Goal: Information Seeking & Learning: Find specific fact

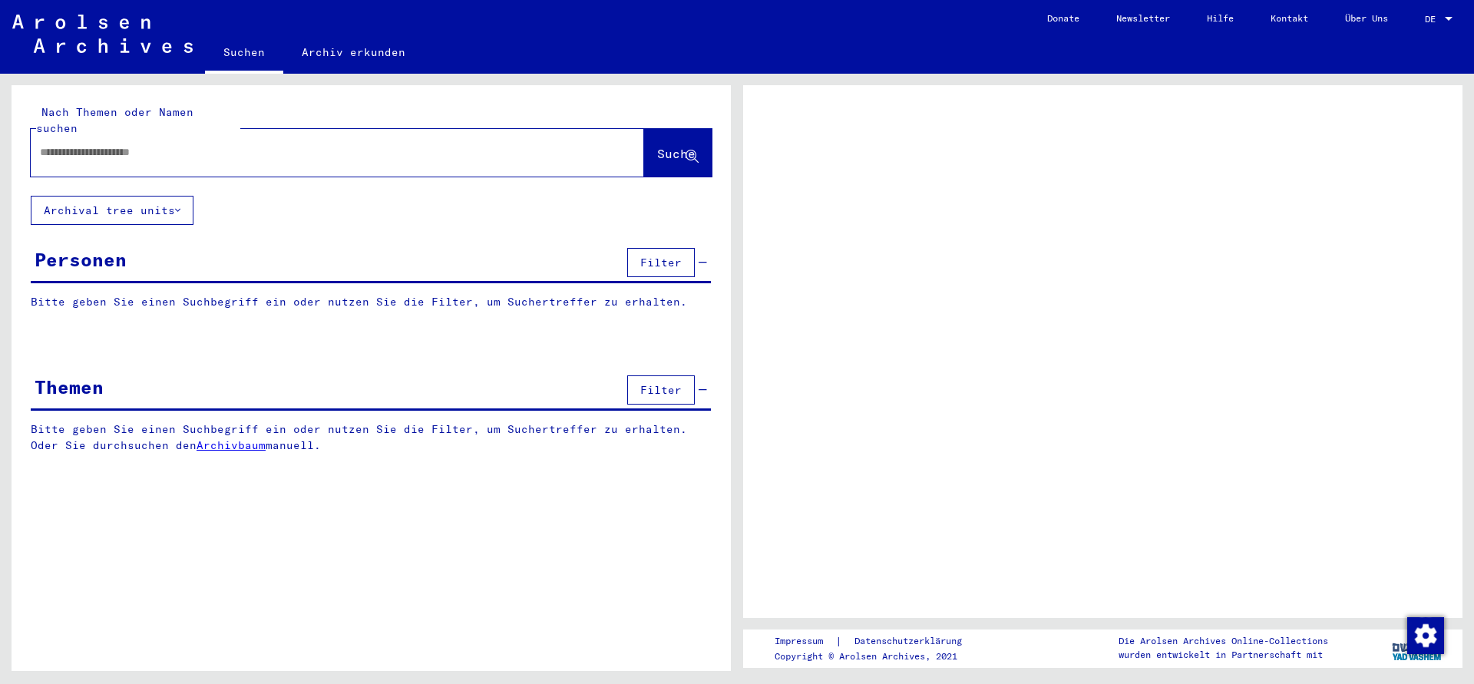
click at [90, 144] on input "text" at bounding box center [323, 152] width 567 height 16
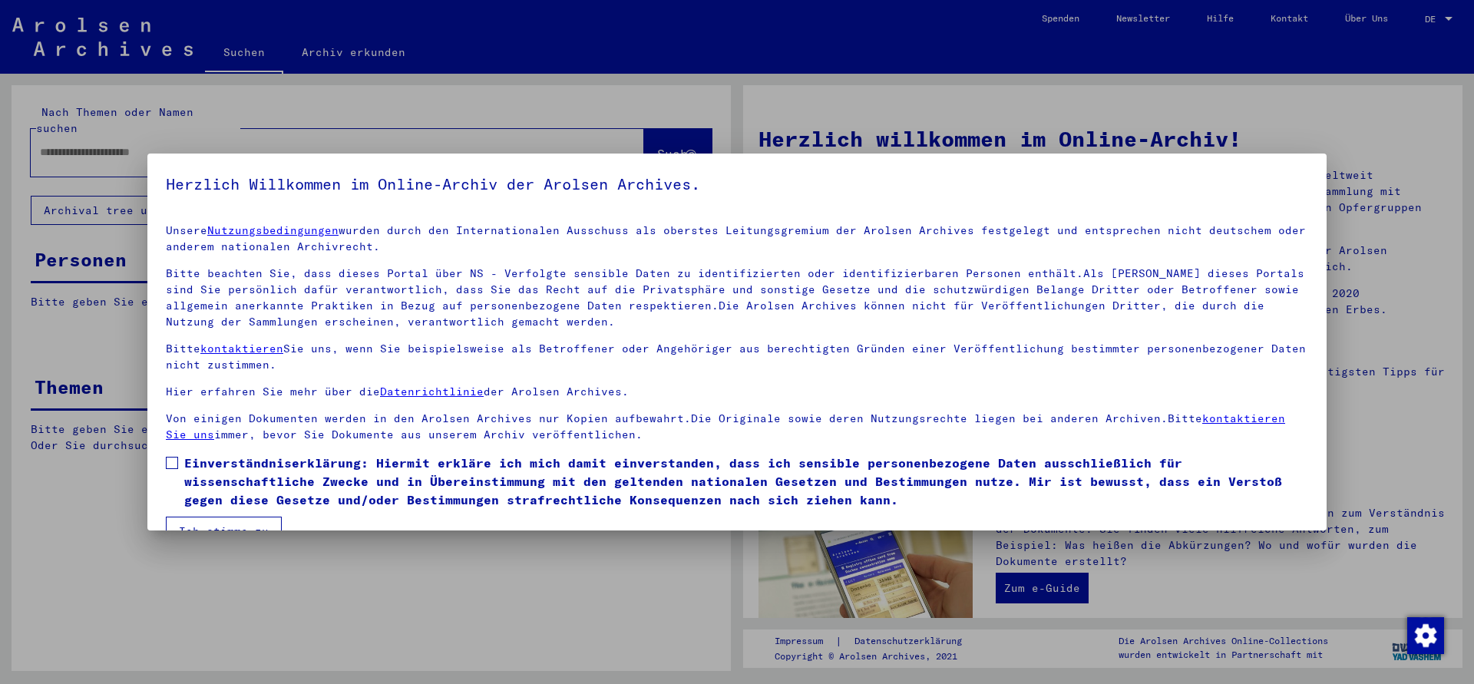
click at [172, 467] on span at bounding box center [172, 463] width 12 height 12
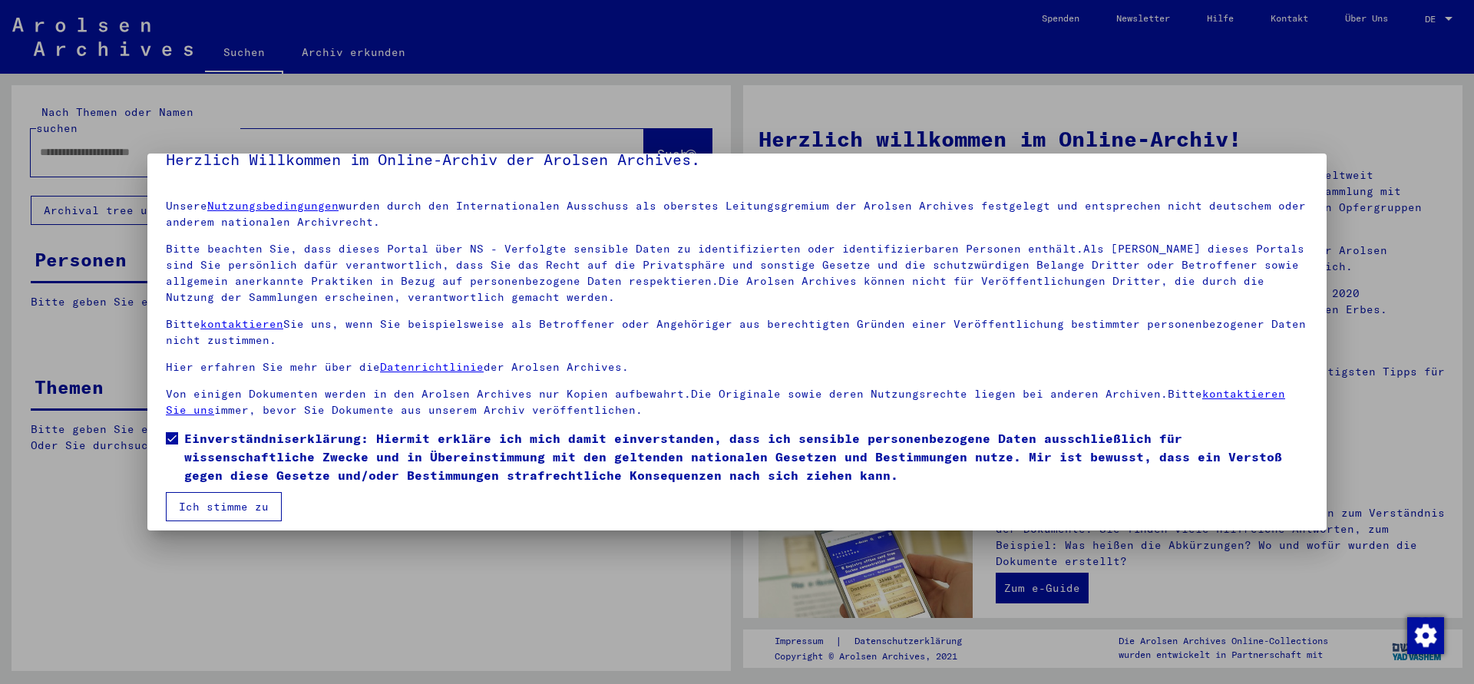
scroll to position [34, 0]
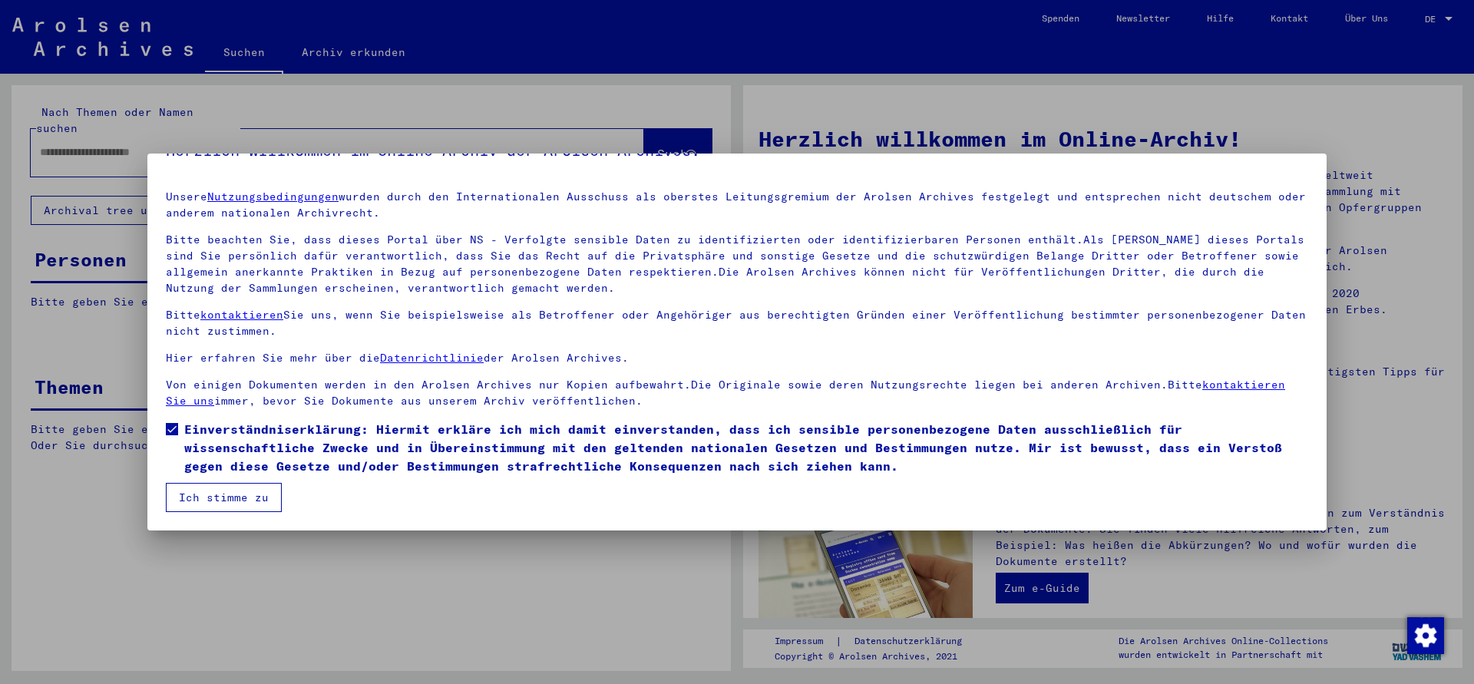
click at [236, 498] on button "Ich stimme zu" at bounding box center [224, 497] width 116 height 29
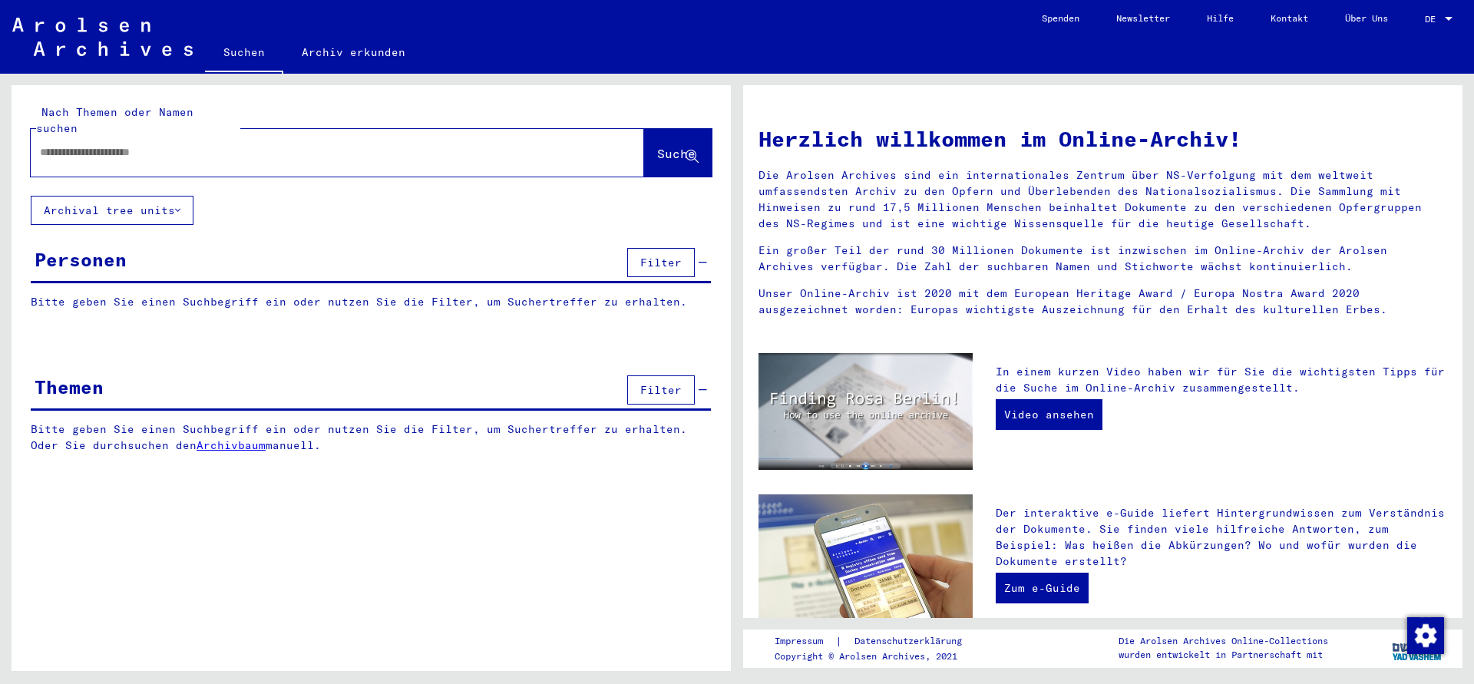
click at [145, 144] on input "text" at bounding box center [319, 152] width 558 height 16
type input "**********"
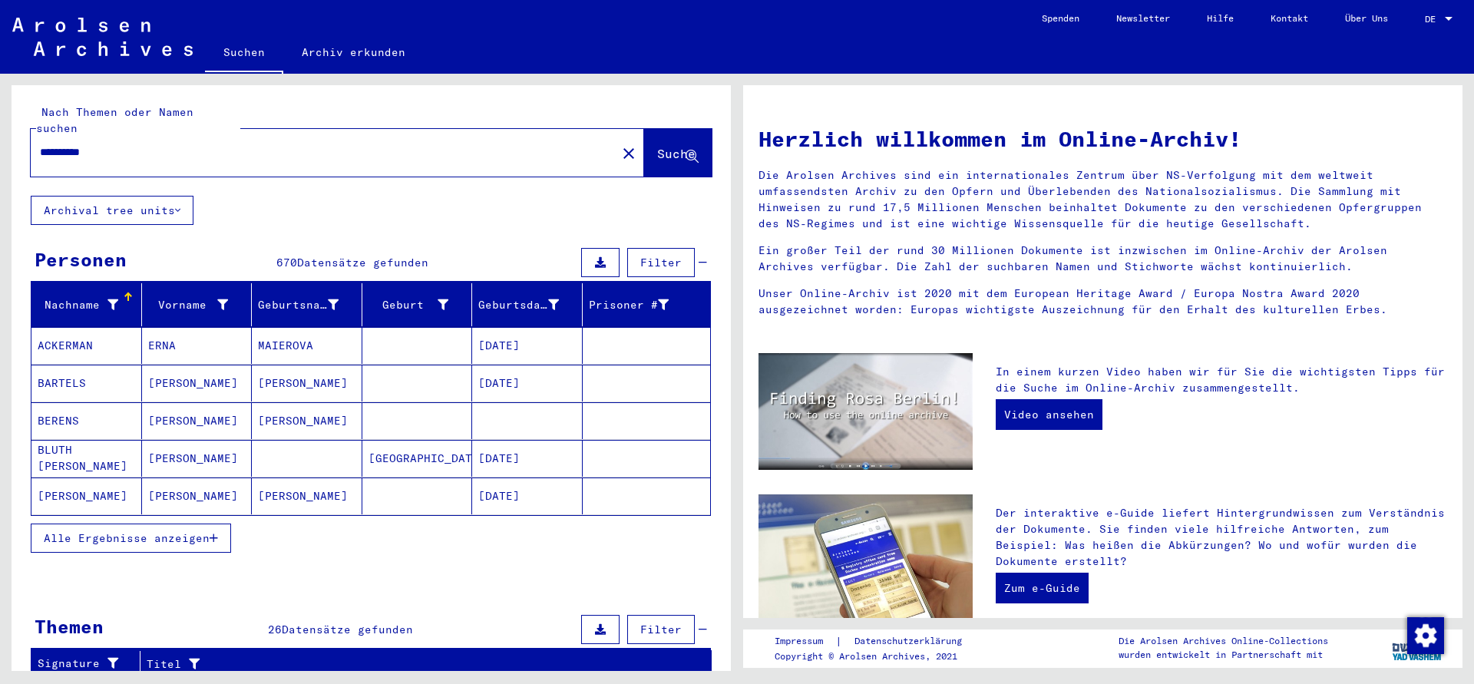
click at [173, 523] on button "Alle Ergebnisse anzeigen" at bounding box center [131, 537] width 200 height 29
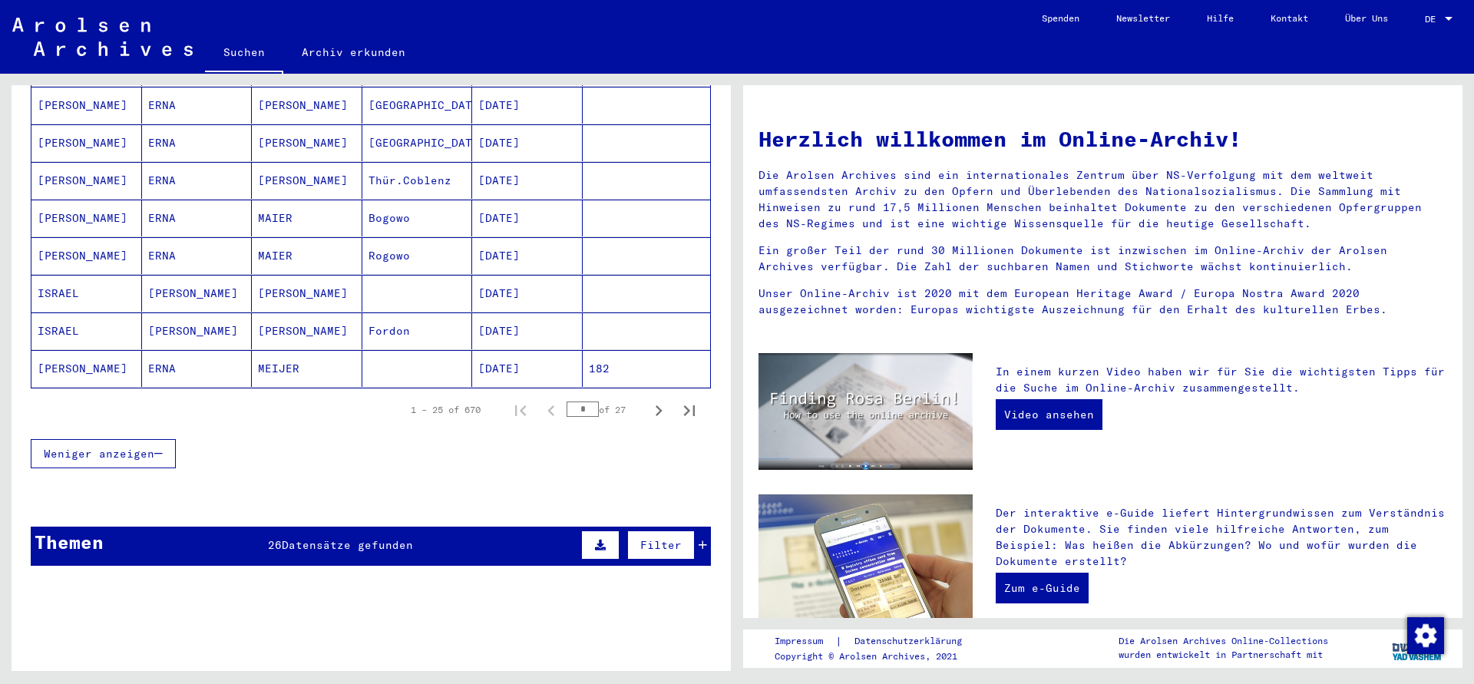
scroll to position [912, 0]
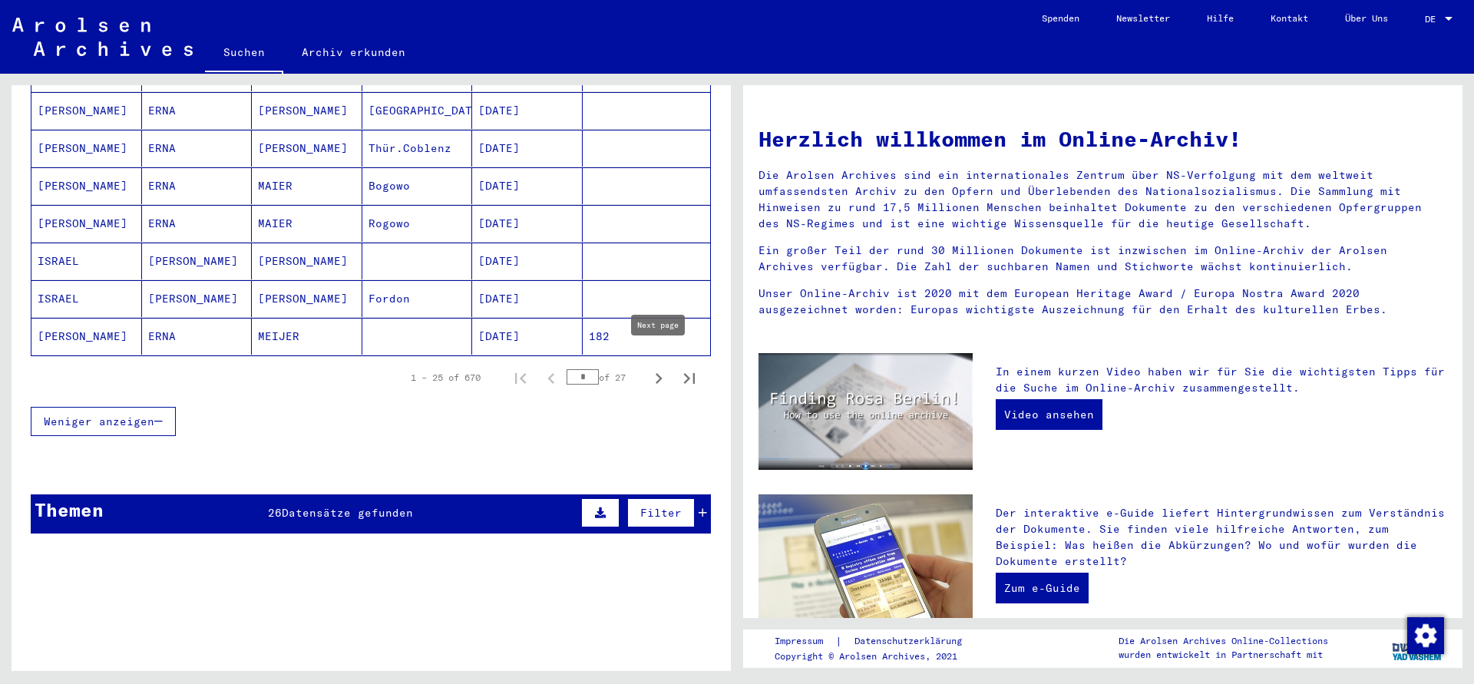
click at [655, 368] on icon "Next page" at bounding box center [658, 378] width 21 height 21
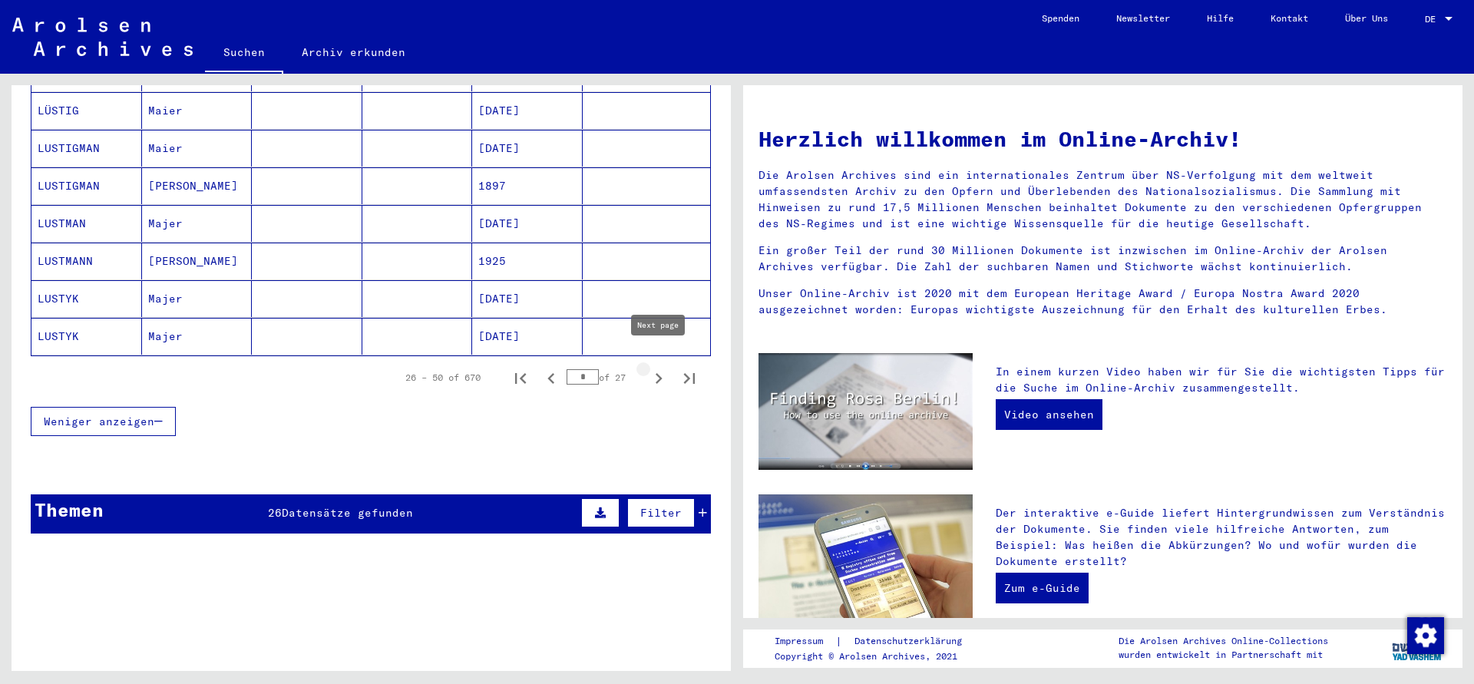
click at [660, 373] on icon "Next page" at bounding box center [658, 378] width 7 height 11
click at [658, 373] on icon "Next page" at bounding box center [658, 378] width 7 height 11
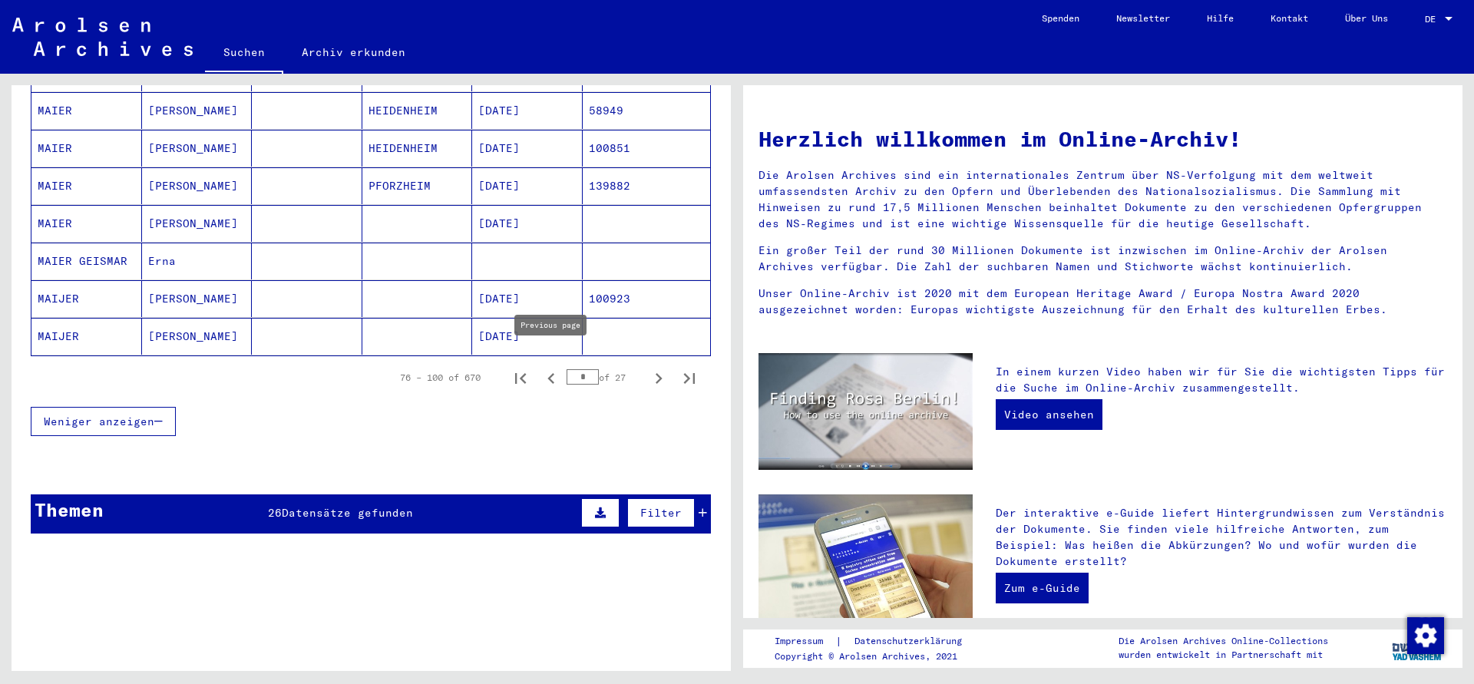
click at [552, 368] on icon "Previous page" at bounding box center [550, 378] width 21 height 21
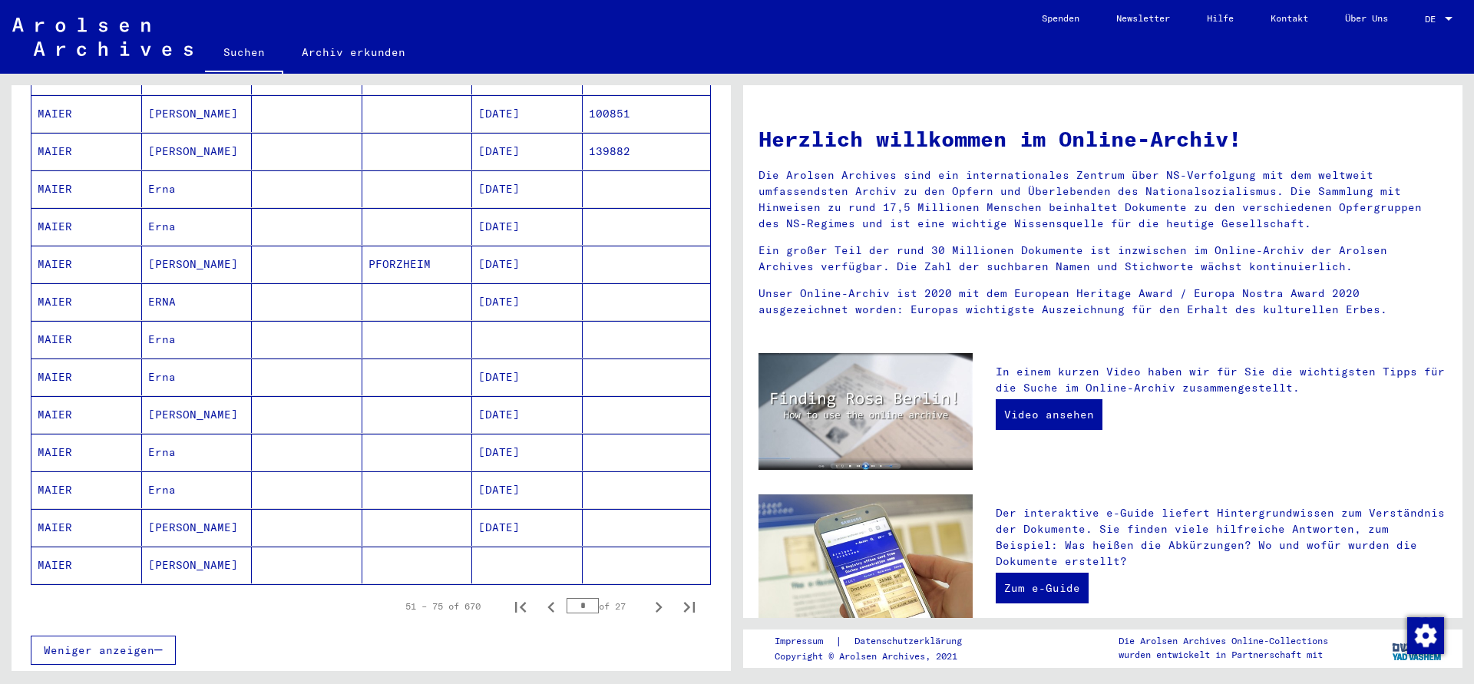
scroll to position [746, 0]
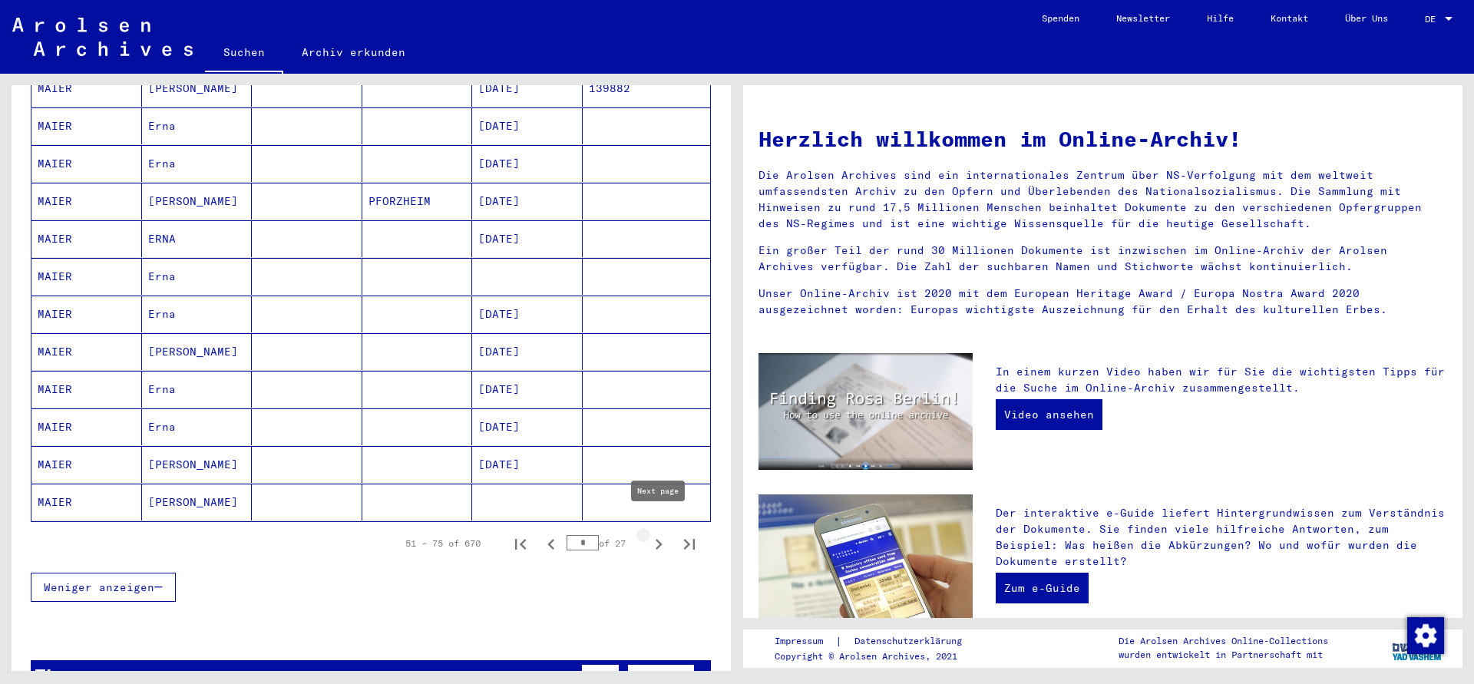
click at [659, 533] on icon "Next page" at bounding box center [658, 543] width 21 height 21
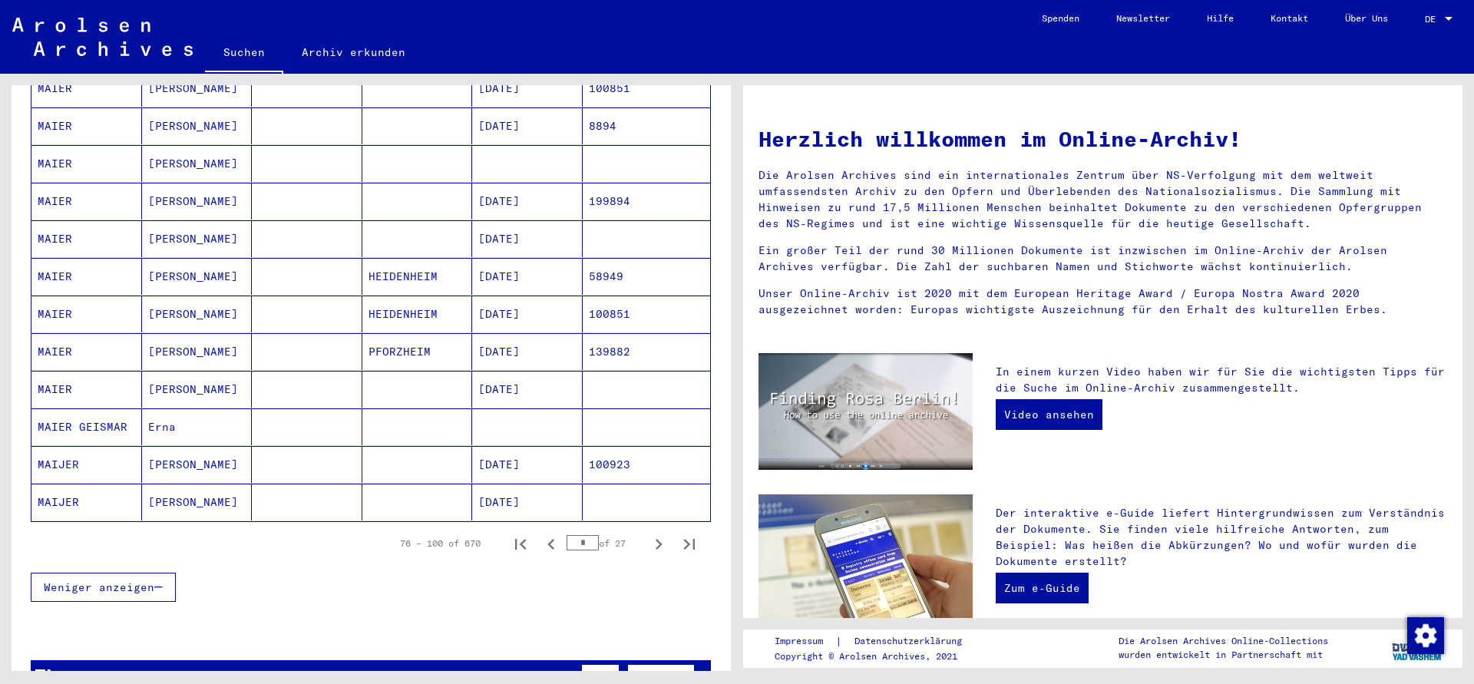
click at [658, 533] on icon "Next page" at bounding box center [658, 543] width 21 height 21
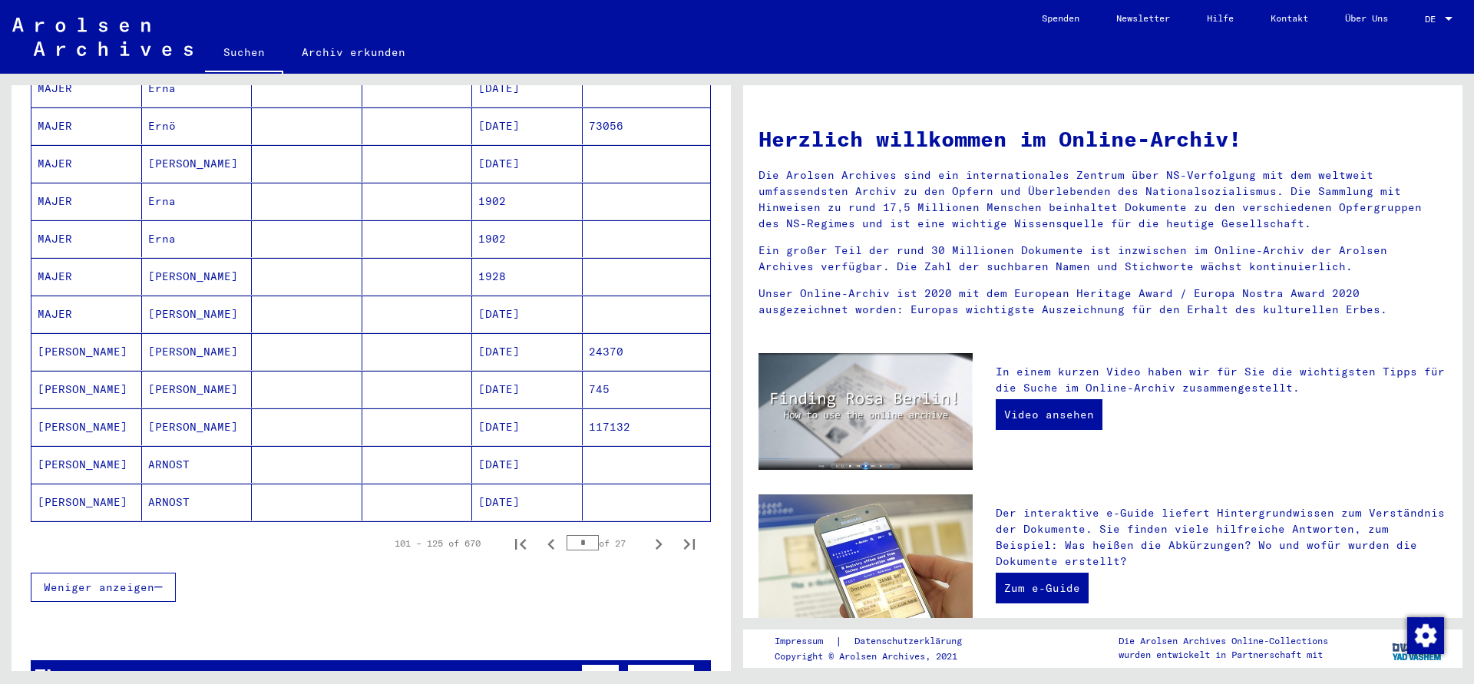
click at [658, 533] on icon "Next page" at bounding box center [658, 543] width 21 height 21
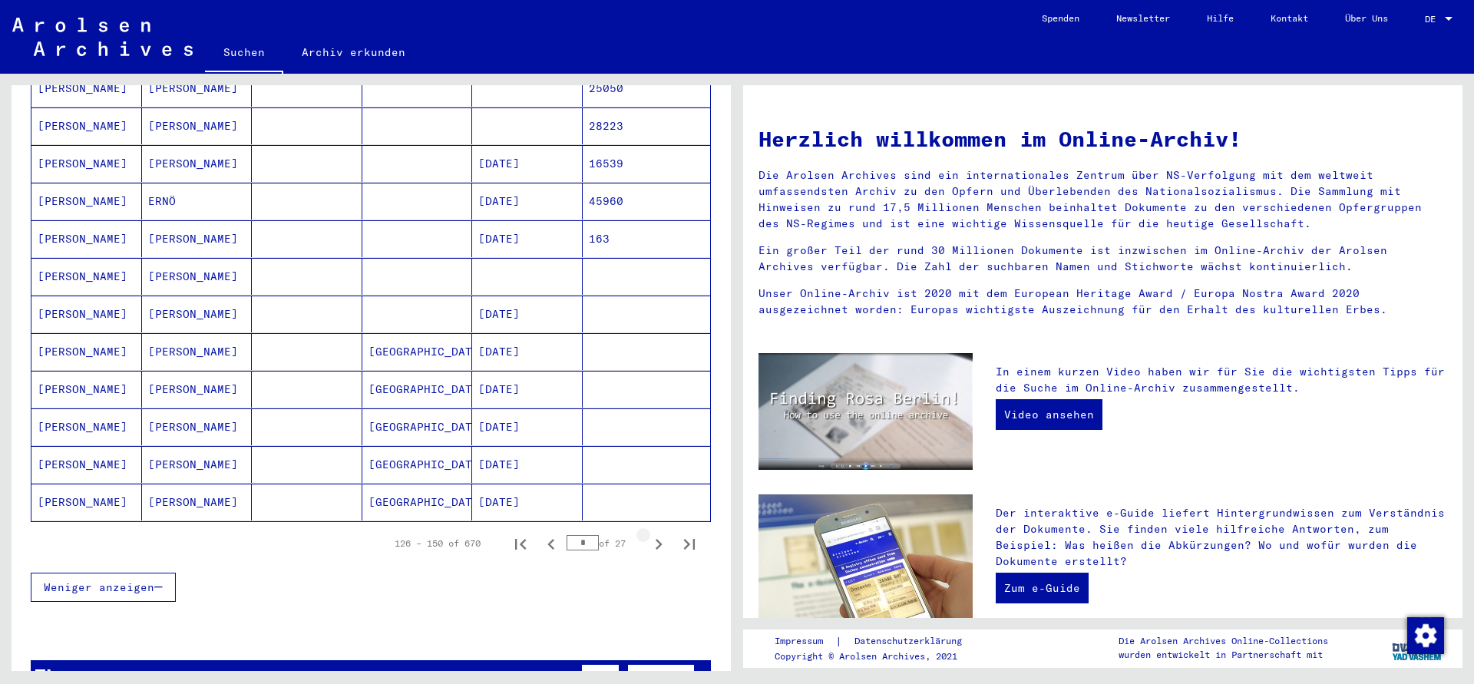
click at [658, 533] on icon "Next page" at bounding box center [658, 543] width 21 height 21
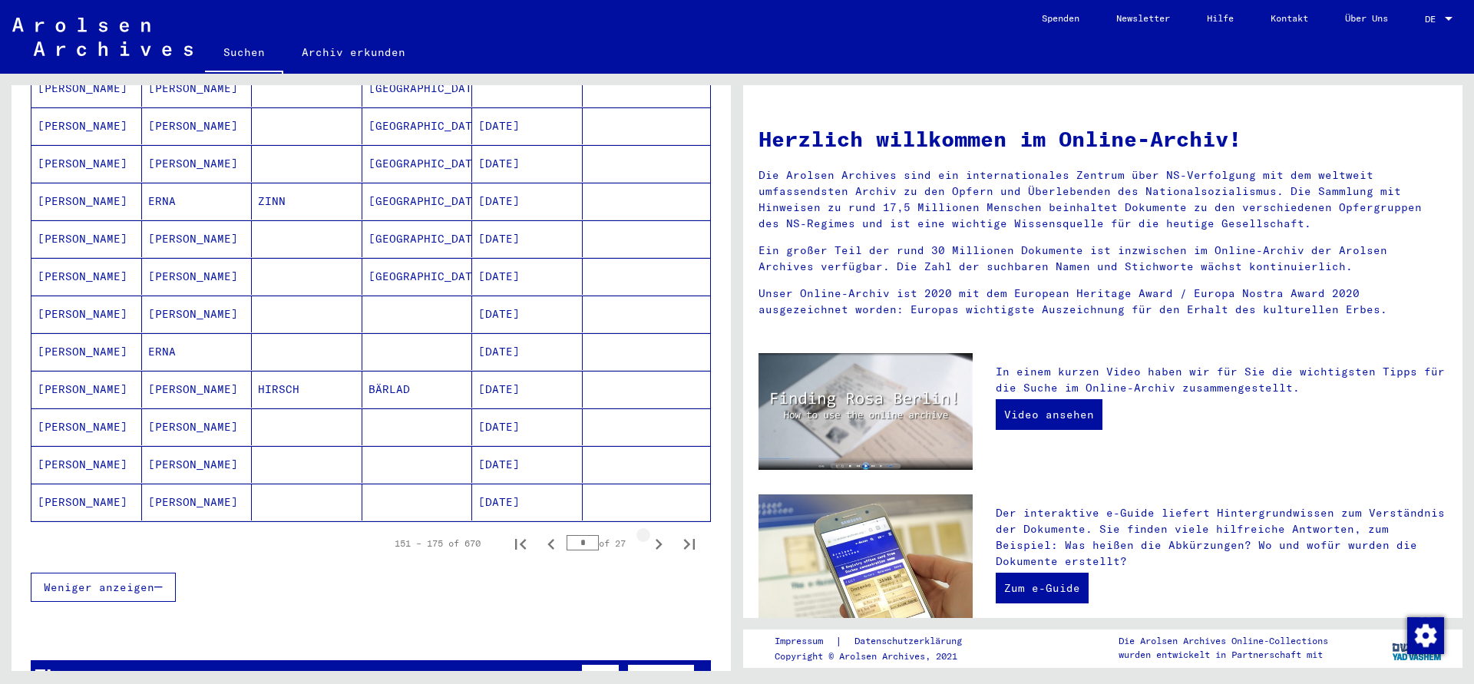
click at [658, 533] on icon "Next page" at bounding box center [658, 543] width 21 height 21
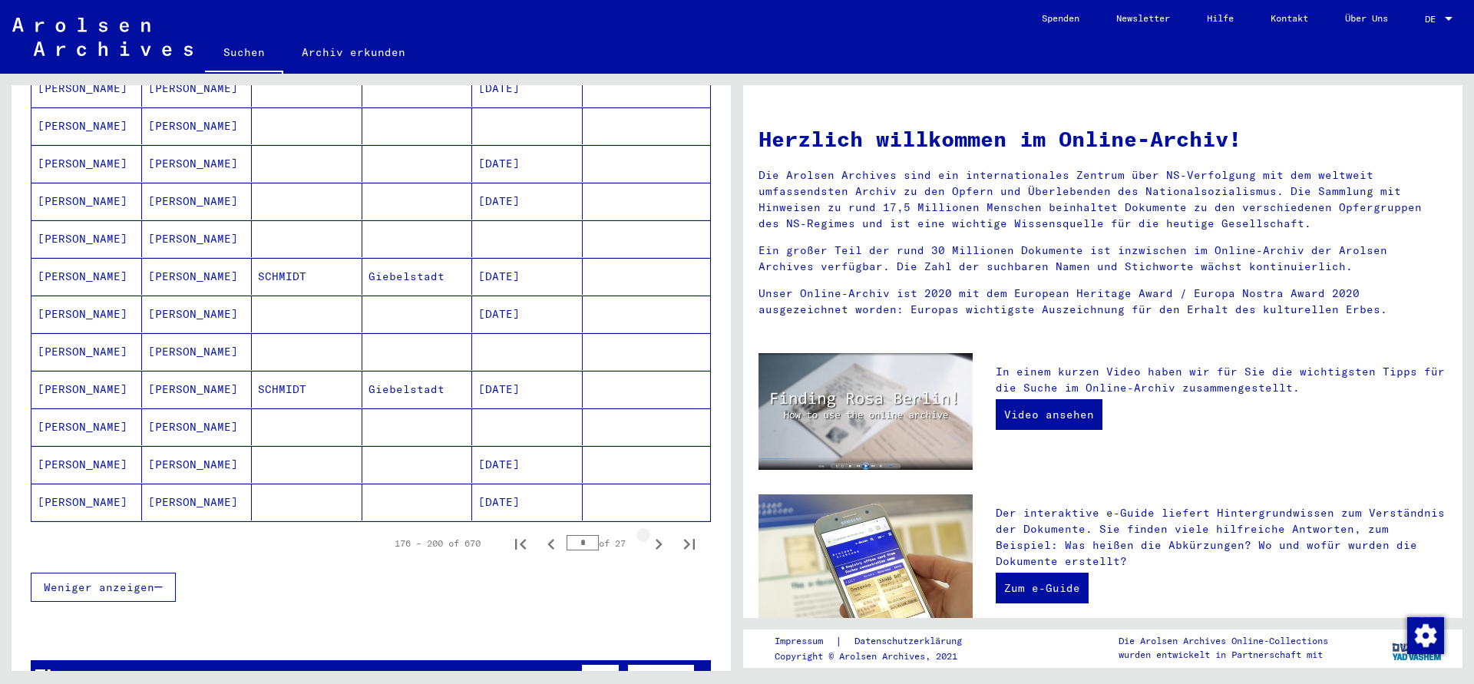
click at [658, 533] on icon "Next page" at bounding box center [658, 543] width 21 height 21
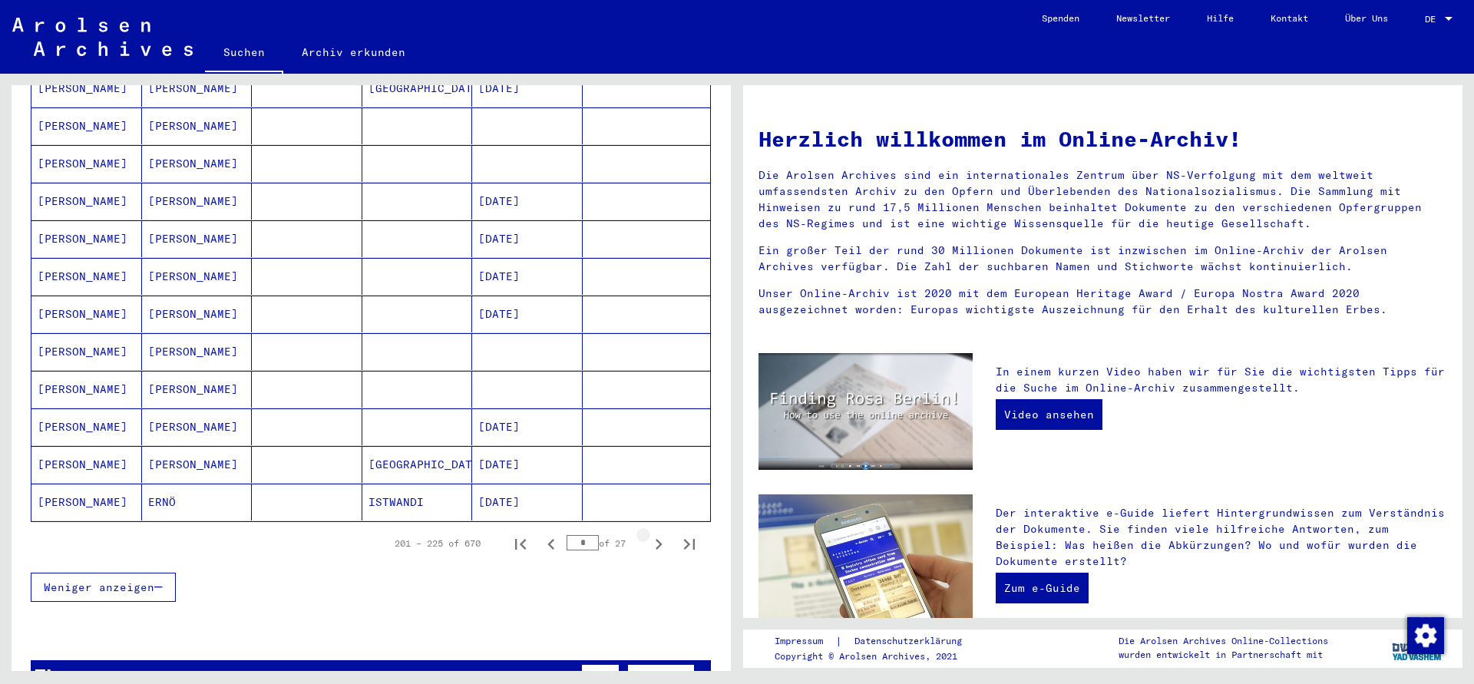
click at [658, 533] on icon "Next page" at bounding box center [658, 543] width 21 height 21
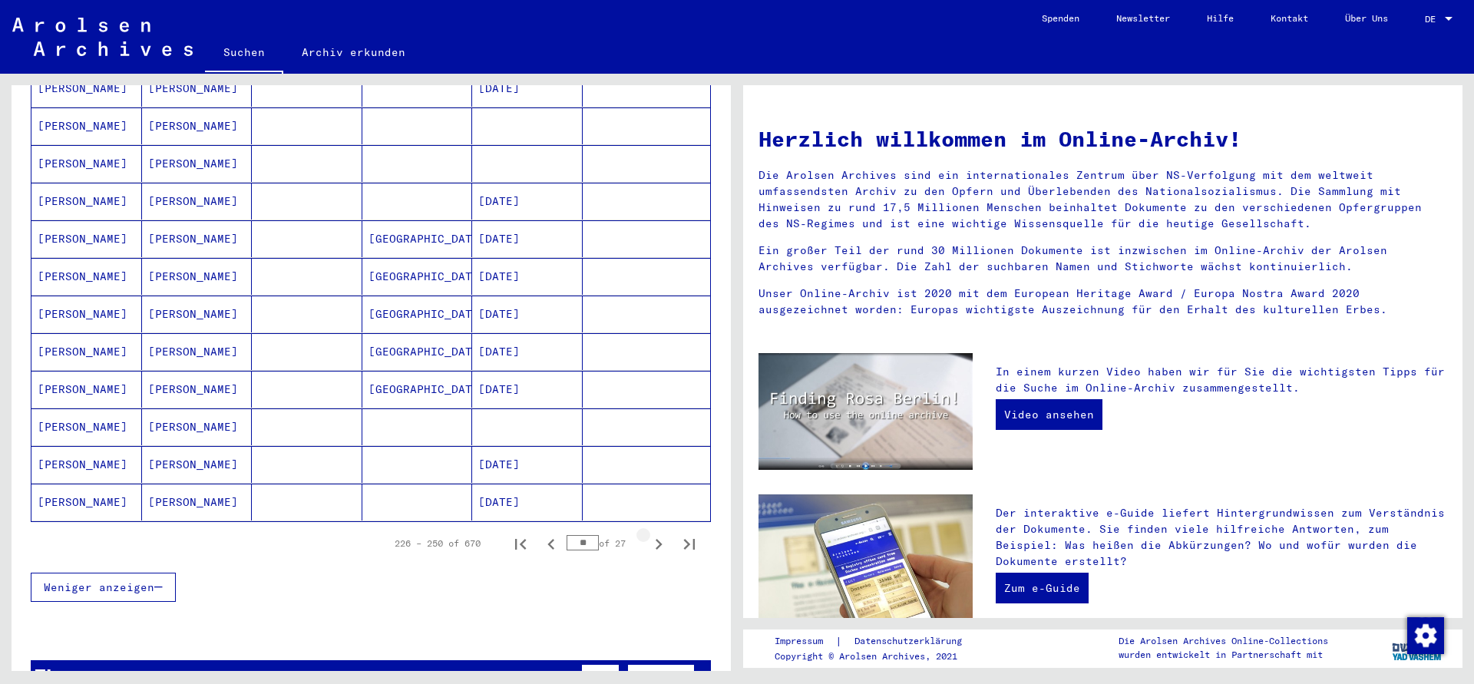
click at [658, 533] on icon "Next page" at bounding box center [658, 543] width 21 height 21
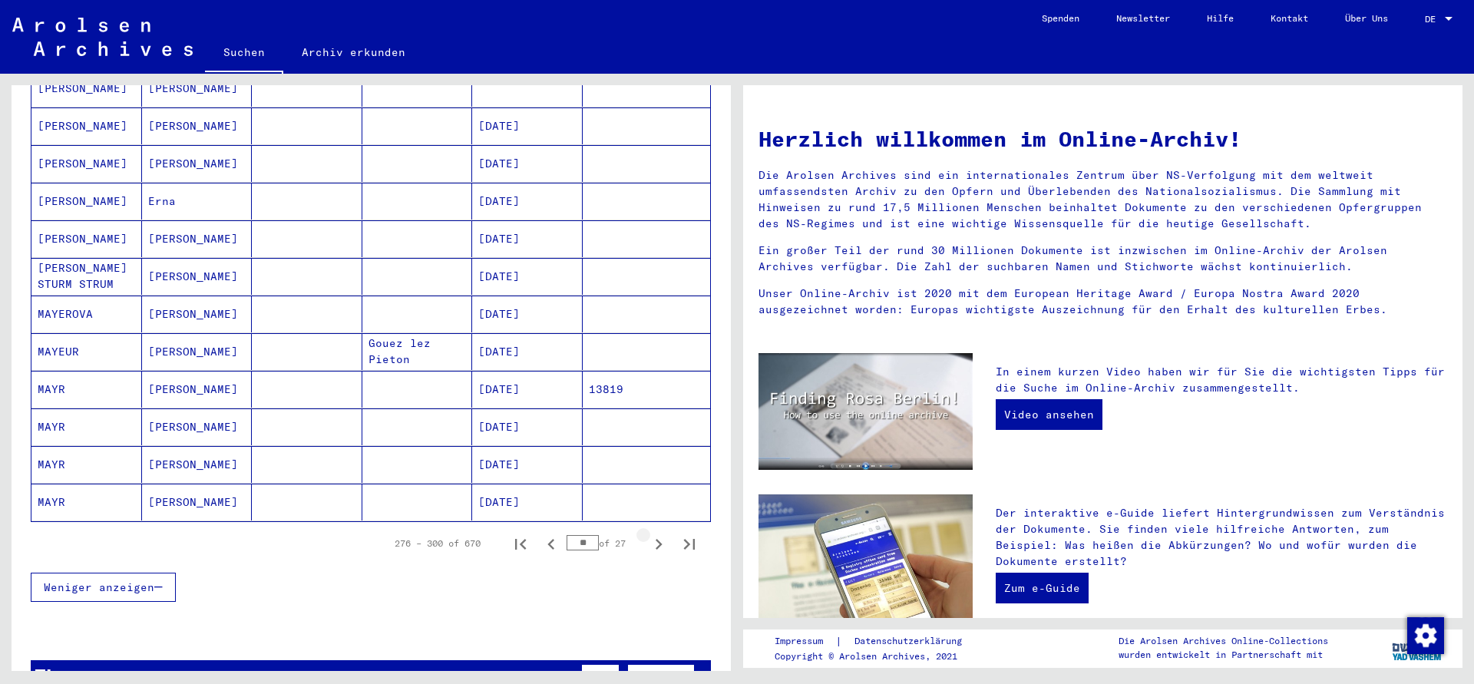
click at [658, 533] on icon "Next page" at bounding box center [658, 543] width 21 height 21
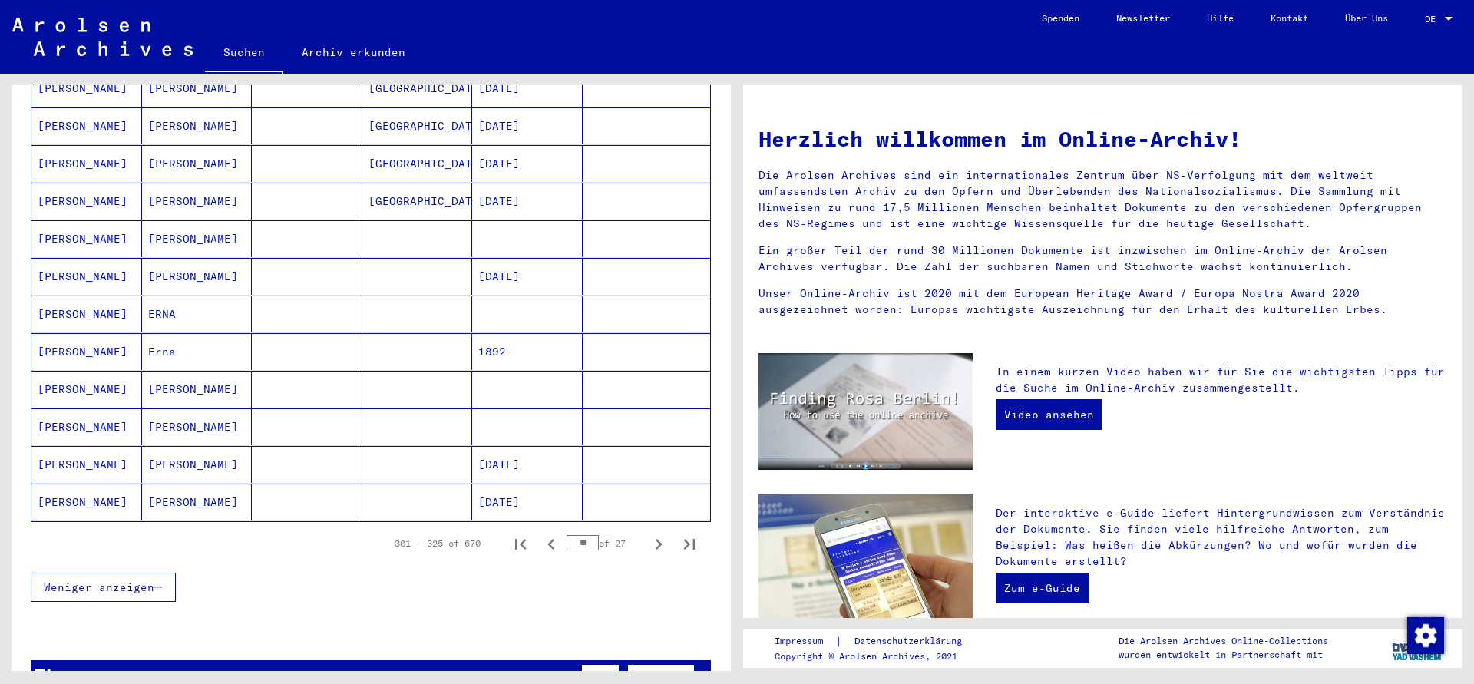
click at [658, 533] on icon "Next page" at bounding box center [658, 543] width 21 height 21
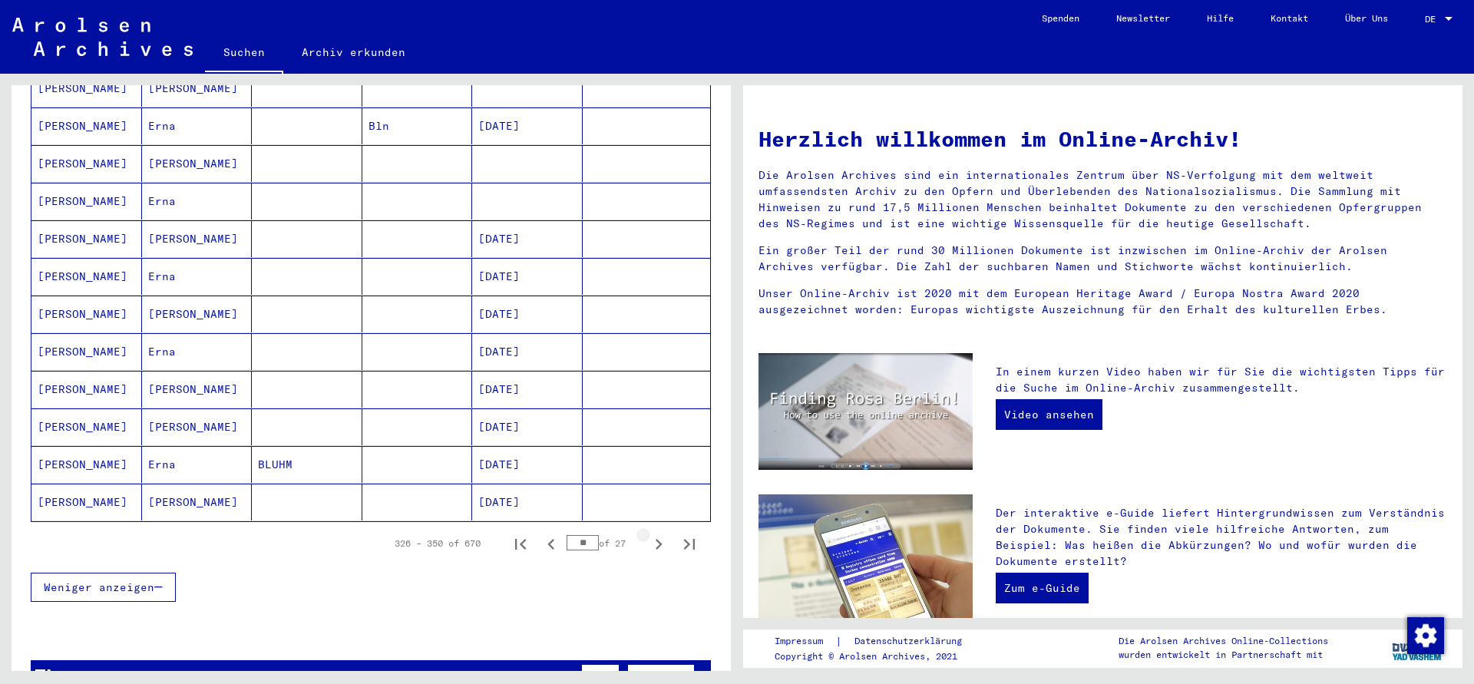
click at [658, 533] on icon "Next page" at bounding box center [658, 543] width 21 height 21
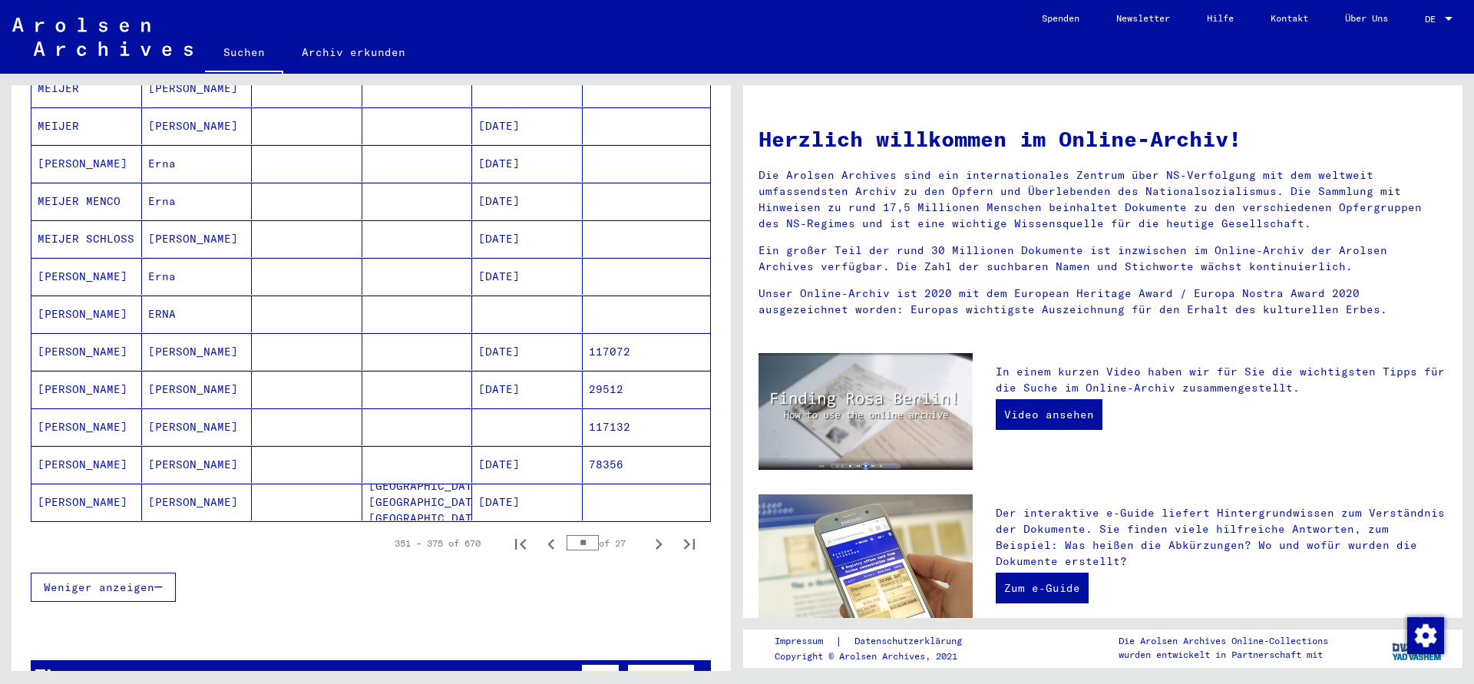
click at [658, 533] on icon "Next page" at bounding box center [658, 543] width 21 height 21
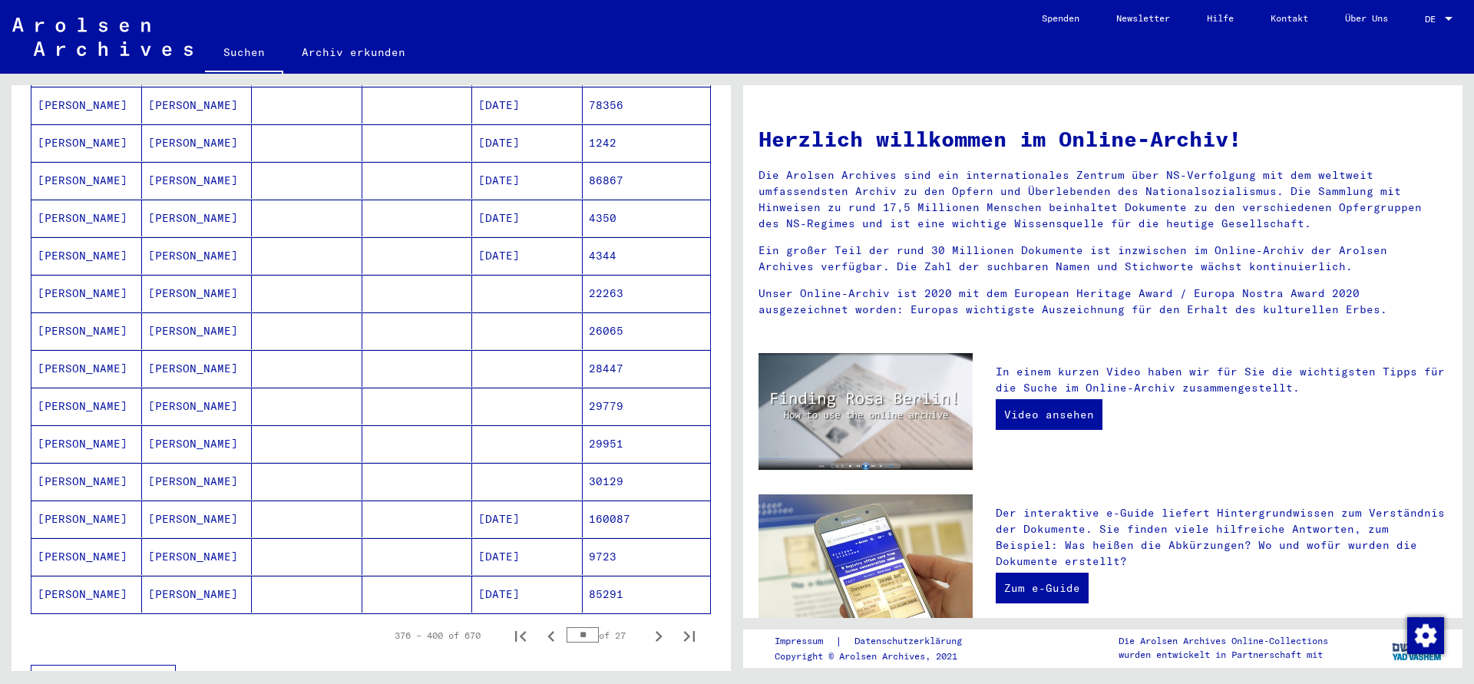
scroll to position [663, 0]
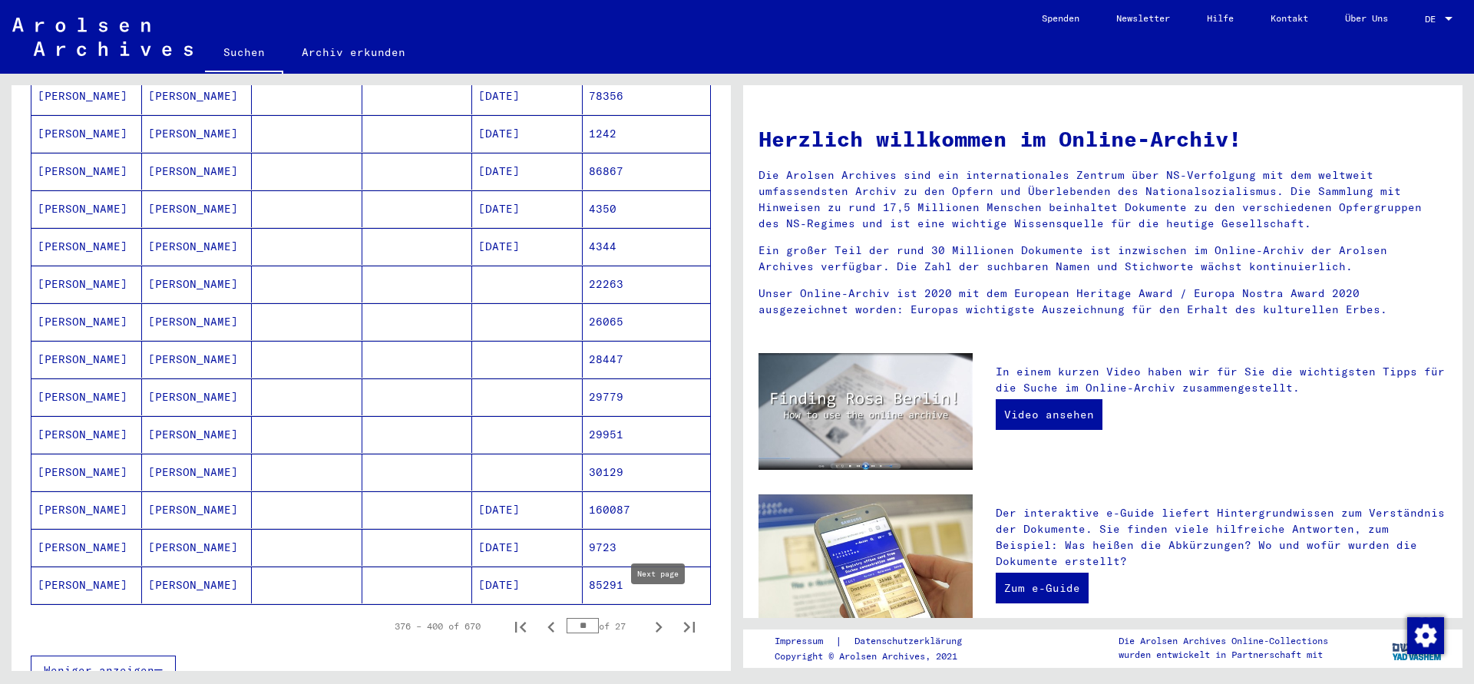
click at [656, 616] on icon "Next page" at bounding box center [658, 626] width 21 height 21
type input "**"
